Goal: Check status: Check status

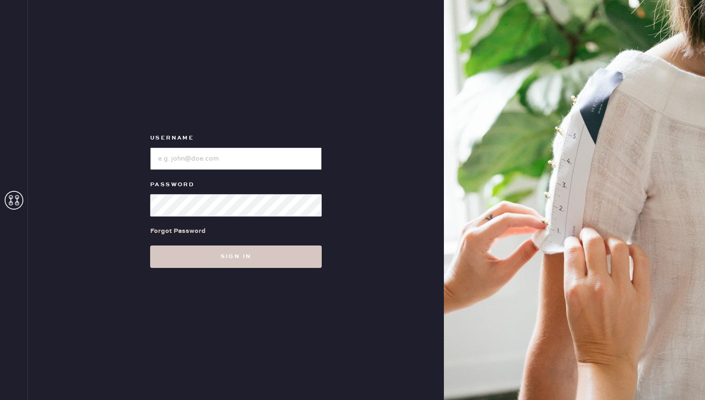
click at [178, 164] on input "loginName" at bounding box center [236, 158] width 172 height 22
type input "[EMAIL_ADDRESS][DOMAIN_NAME]"
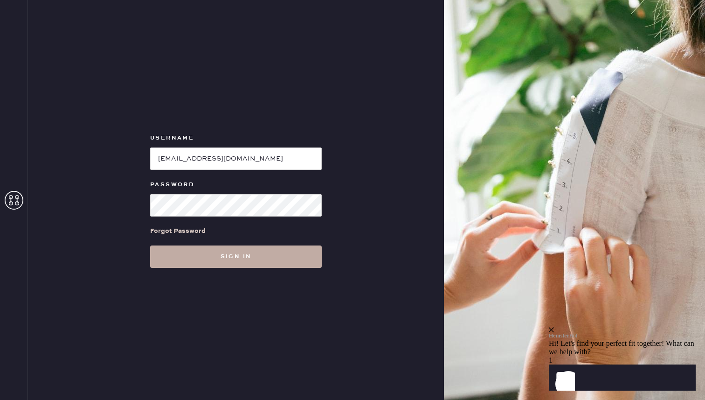
click at [236, 252] on button "Sign in" at bounding box center [236, 256] width 172 height 22
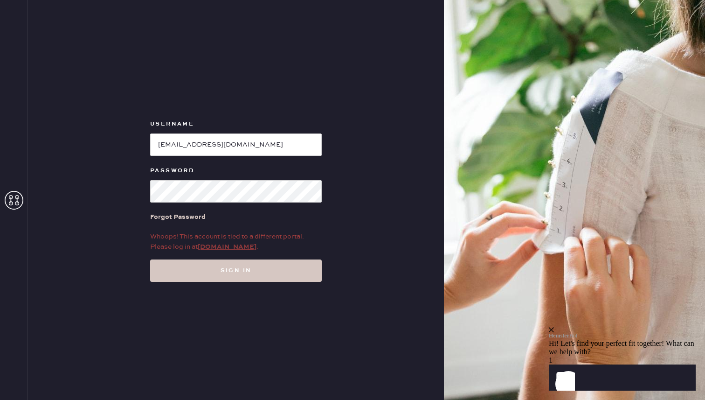
click at [223, 246] on link "[DOMAIN_NAME]" at bounding box center [227, 247] width 59 height 8
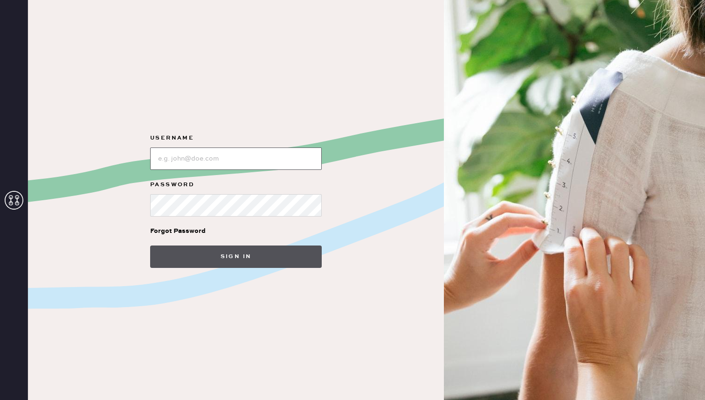
type input "[EMAIL_ADDRESS][DOMAIN_NAME]"
click at [226, 264] on button "Sign in" at bounding box center [236, 256] width 172 height 22
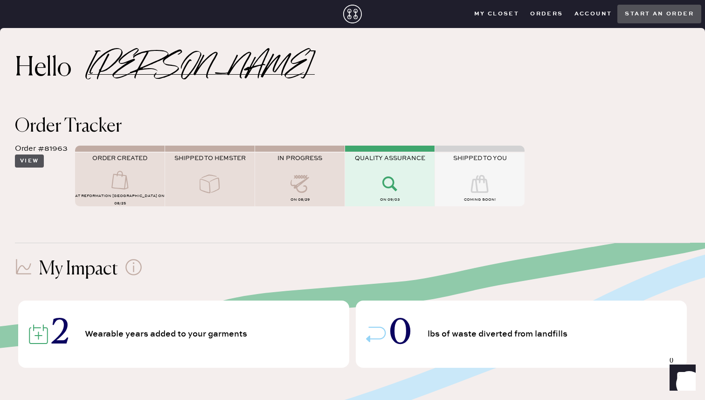
click at [26, 160] on button "View" at bounding box center [29, 160] width 29 height 13
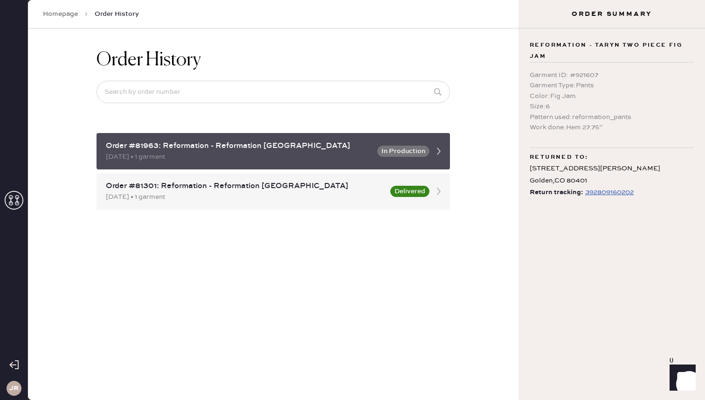
click at [300, 148] on div "Order #81963: Reformation - Reformation Cherry Creek" at bounding box center [239, 145] width 266 height 11
click at [440, 149] on icon at bounding box center [439, 151] width 19 height 19
click at [369, 150] on div "Order #81963: Reformation - Reformation Cherry Creek" at bounding box center [239, 145] width 266 height 11
click at [253, 145] on div "Order #81963: Reformation - Reformation Cherry Creek" at bounding box center [239, 145] width 266 height 11
click at [136, 147] on div "Order #81963: Reformation - Reformation Cherry Creek" at bounding box center [239, 145] width 266 height 11
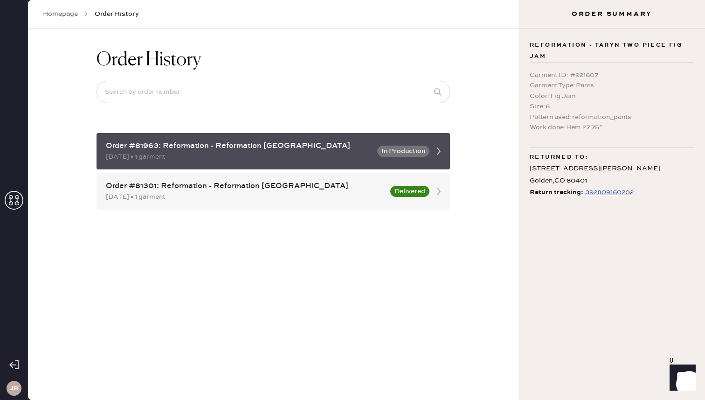
click at [405, 150] on button "In Production" at bounding box center [403, 151] width 52 height 11
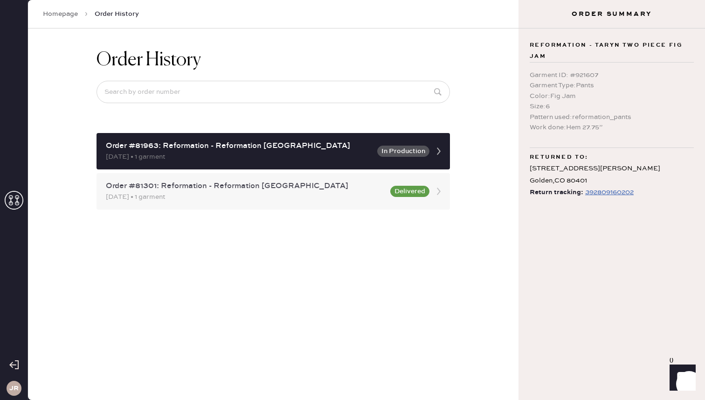
click at [414, 196] on button "Delivered" at bounding box center [409, 191] width 39 height 11
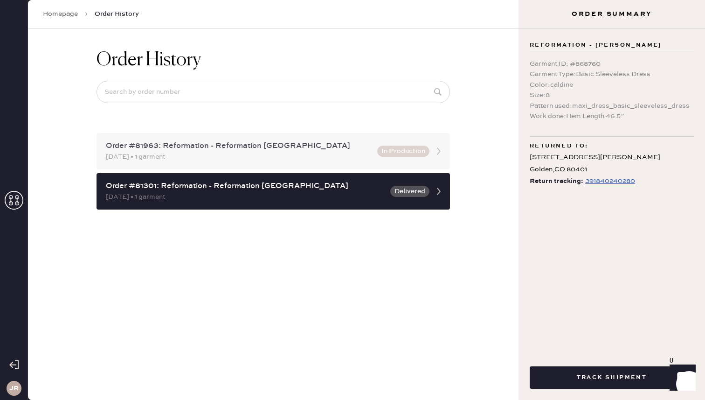
click at [423, 151] on button "In Production" at bounding box center [403, 151] width 52 height 11
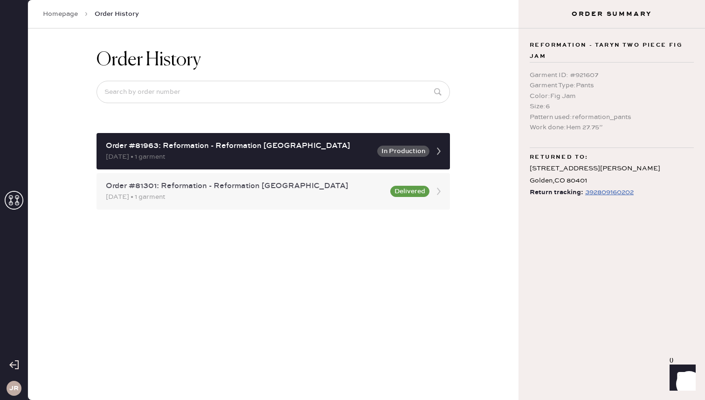
click at [419, 191] on button "Delivered" at bounding box center [409, 191] width 39 height 11
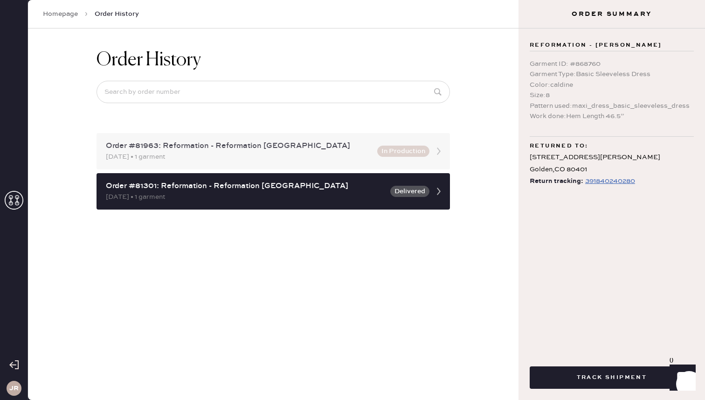
click at [411, 154] on button "In Production" at bounding box center [403, 151] width 52 height 11
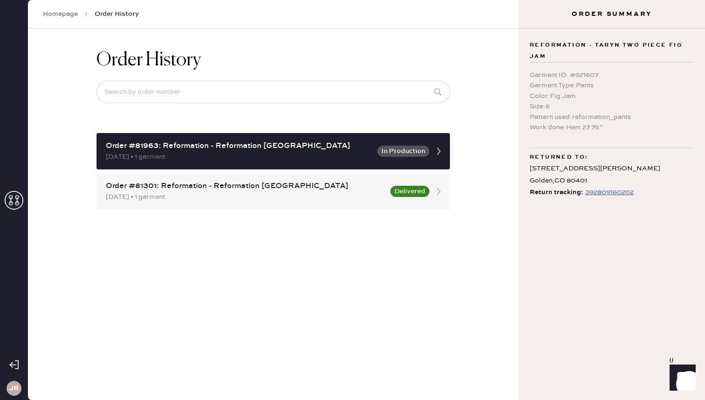
click at [604, 192] on div "392809160202" at bounding box center [609, 192] width 49 height 11
